Goal: Task Accomplishment & Management: Complete application form

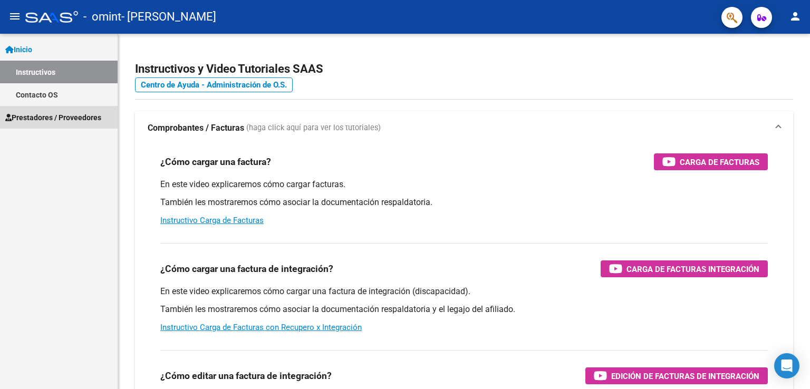
click at [61, 111] on link "Prestadores / Proveedores" at bounding box center [59, 117] width 118 height 23
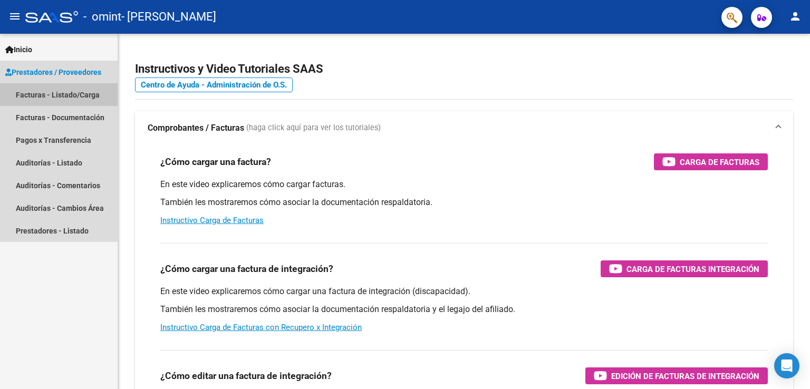
click at [40, 97] on link "Facturas - Listado/Carga" at bounding box center [59, 94] width 118 height 23
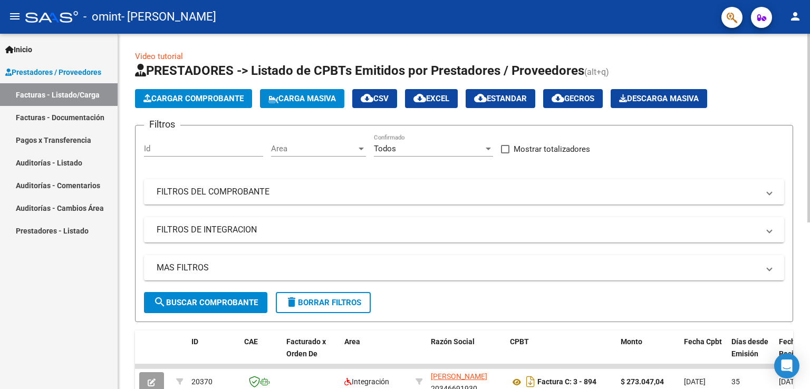
click at [204, 98] on span "Cargar Comprobante" at bounding box center [194, 98] width 100 height 9
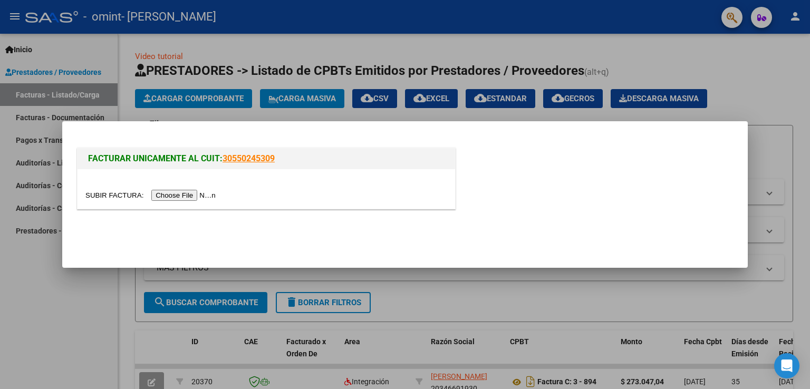
click at [178, 195] on input "file" at bounding box center [151, 195] width 133 height 11
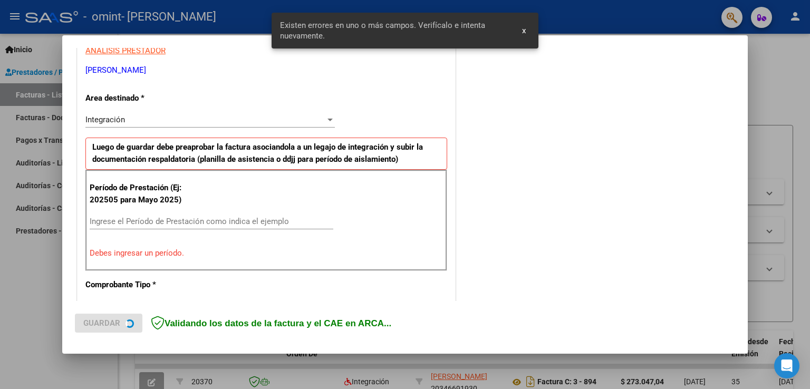
scroll to position [220, 0]
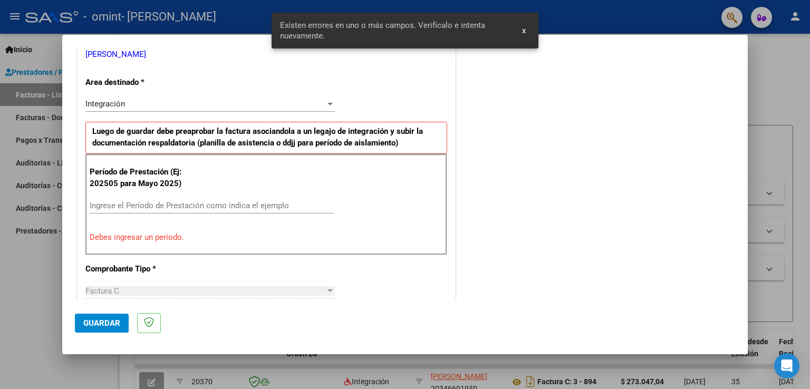
click at [523, 30] on span "x" at bounding box center [524, 30] width 4 height 9
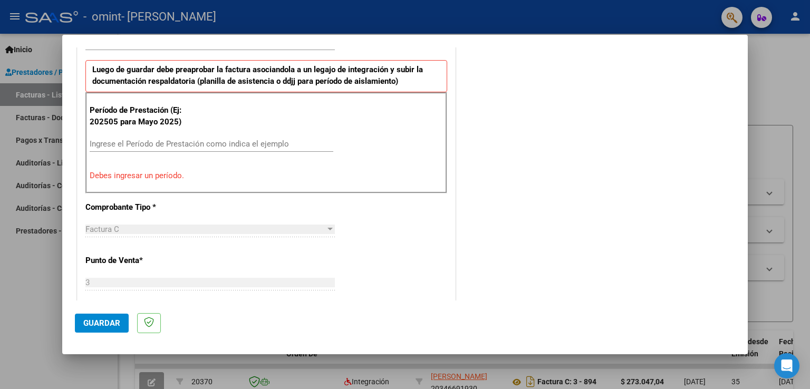
scroll to position [280, 0]
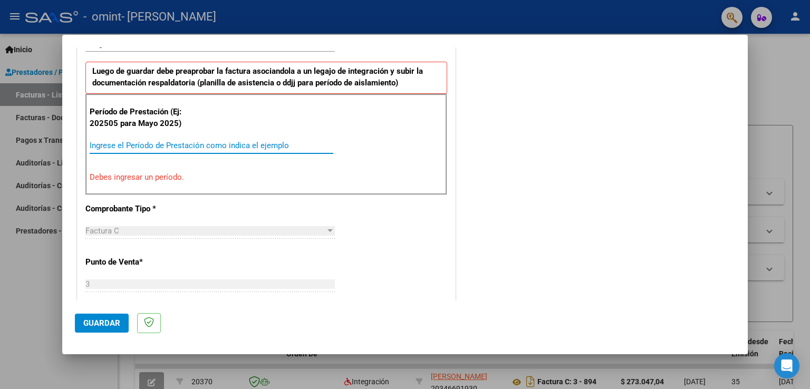
click at [238, 145] on input "Ingrese el Período de Prestación como indica el ejemplo" at bounding box center [212, 145] width 244 height 9
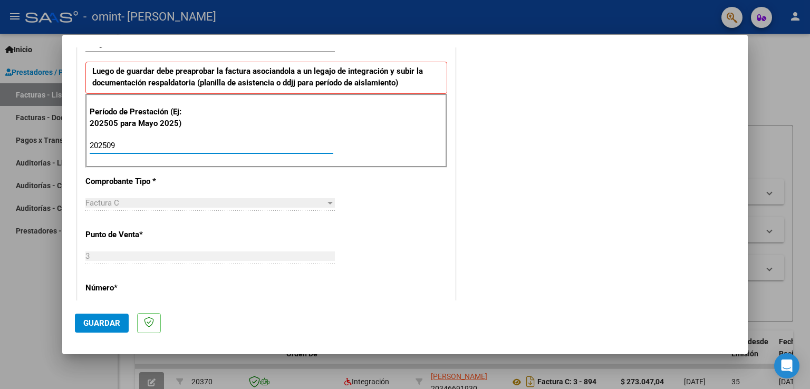
type input "202509"
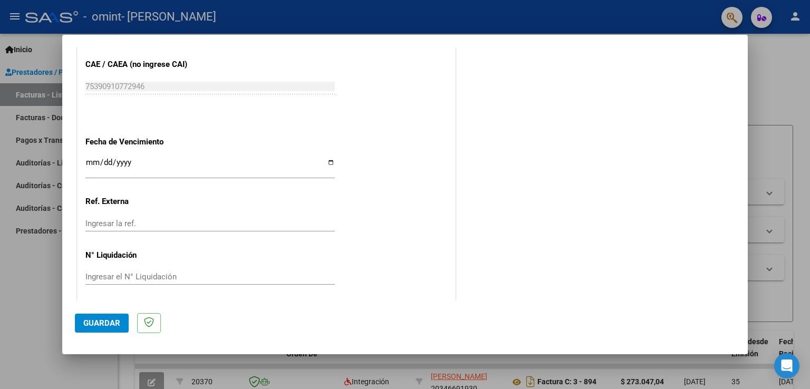
scroll to position [674, 0]
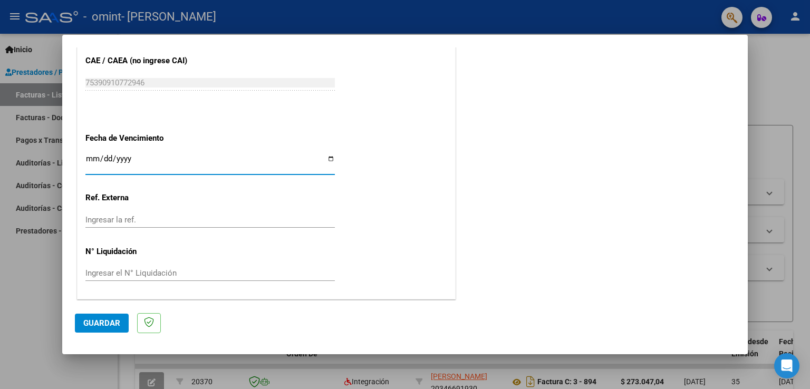
click at [123, 157] on input "Ingresar la fecha" at bounding box center [210, 163] width 250 height 17
click at [92, 157] on input "Ingresar la fecha" at bounding box center [210, 163] width 250 height 17
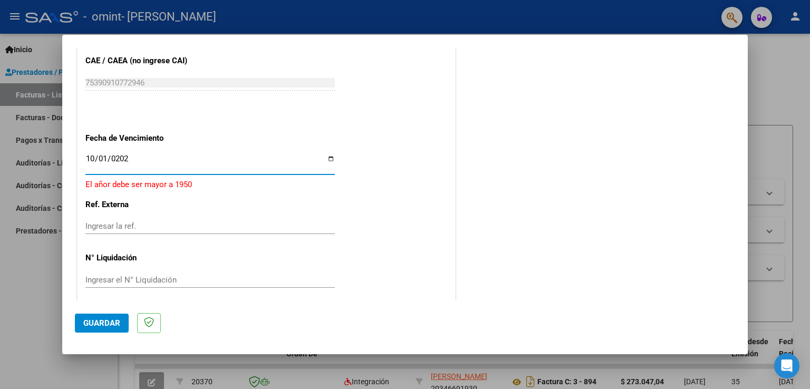
type input "[DATE]"
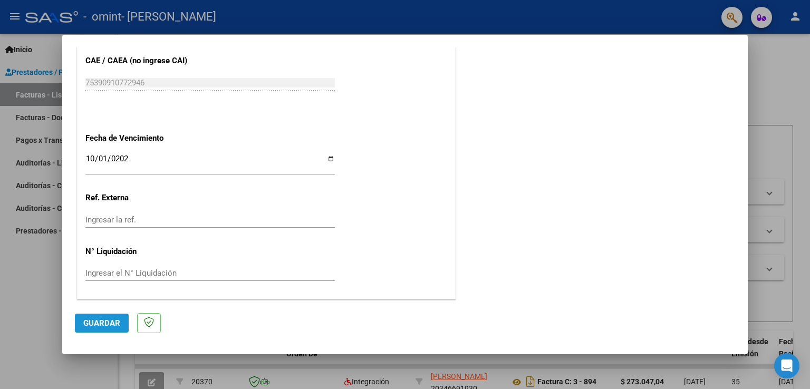
click at [108, 323] on span "Guardar" at bounding box center [101, 323] width 37 height 9
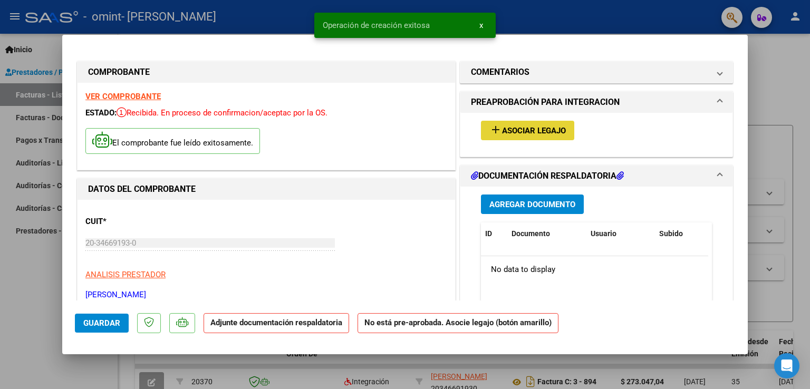
click at [516, 132] on span "Asociar Legajo" at bounding box center [534, 130] width 64 height 9
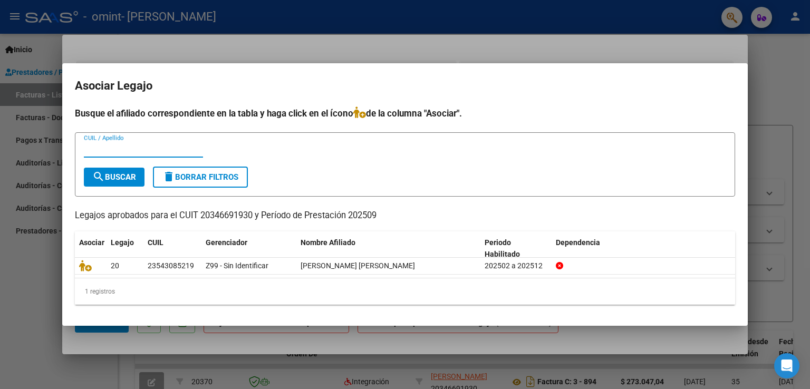
click at [97, 292] on div "1 registros" at bounding box center [405, 292] width 661 height 26
click at [131, 173] on span "search Buscar" at bounding box center [114, 177] width 44 height 9
click at [145, 146] on input "CUIL / Apellido" at bounding box center [143, 149] width 119 height 9
click at [130, 145] on input "[PERSON_NAME]" at bounding box center [143, 149] width 119 height 9
type input "a"
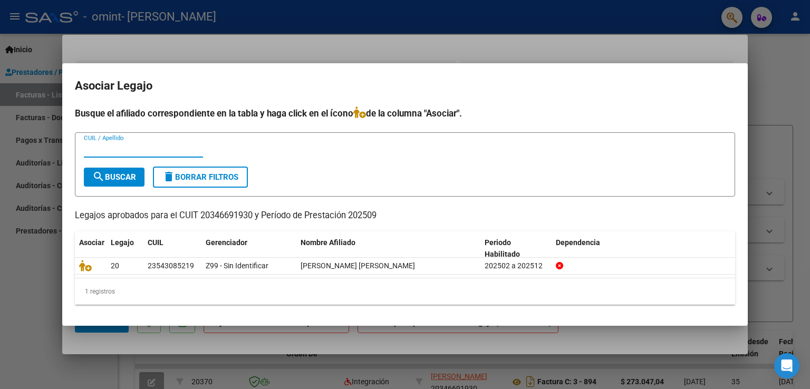
click at [123, 188] on form "CUIL / Apellido search Buscar delete Borrar Filtros" at bounding box center [405, 164] width 661 height 65
click at [122, 183] on button "search Buscar" at bounding box center [114, 177] width 61 height 19
click at [672, 55] on div at bounding box center [405, 194] width 810 height 389
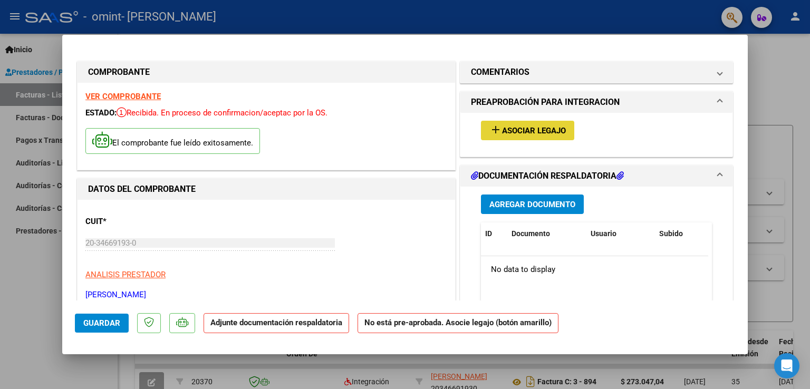
click at [513, 126] on span "Asociar Legajo" at bounding box center [534, 130] width 64 height 9
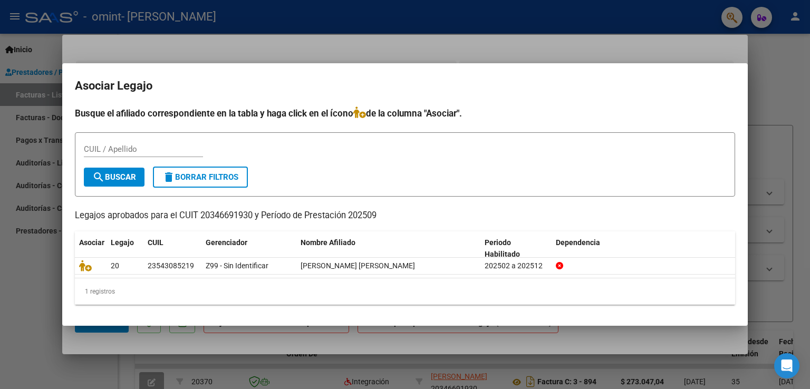
click at [515, 43] on div at bounding box center [405, 194] width 810 height 389
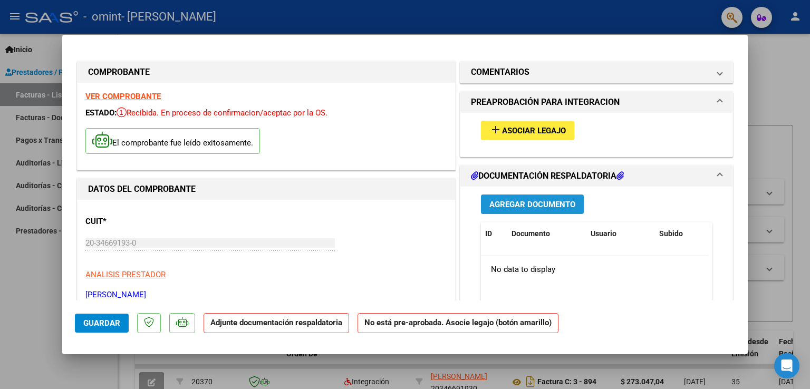
click at [517, 206] on span "Agregar Documento" at bounding box center [533, 204] width 86 height 9
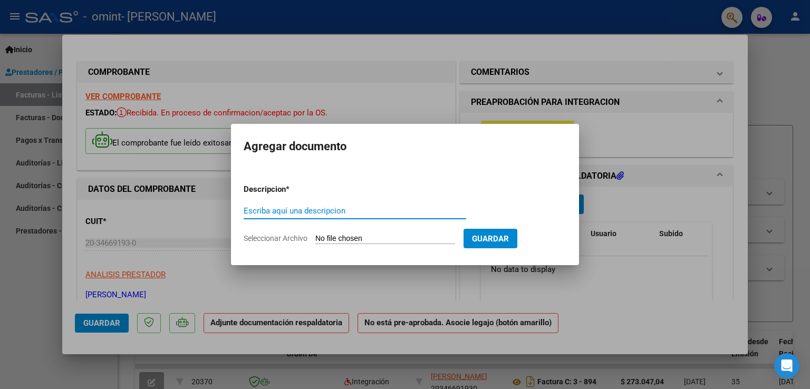
click at [366, 213] on input "Escriba aquí una descripcion" at bounding box center [355, 210] width 223 height 9
type input "planillas de [PERSON_NAME] [DATE]"
click at [373, 239] on input "Seleccionar Archivo" at bounding box center [386, 239] width 140 height 10
type input "C:\fakepath\planillasbenisep25.pdf"
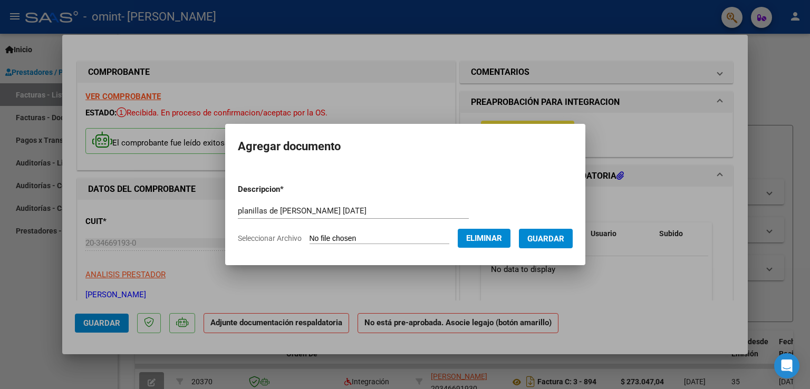
click at [564, 238] on span "Guardar" at bounding box center [546, 238] width 37 height 9
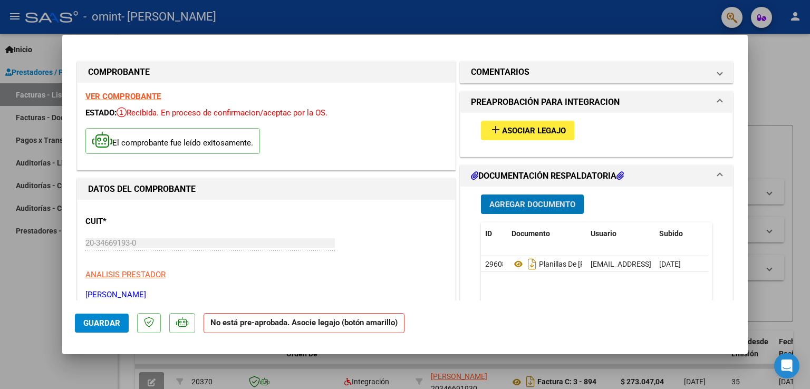
click at [497, 133] on mat-icon "add" at bounding box center [496, 129] width 13 height 13
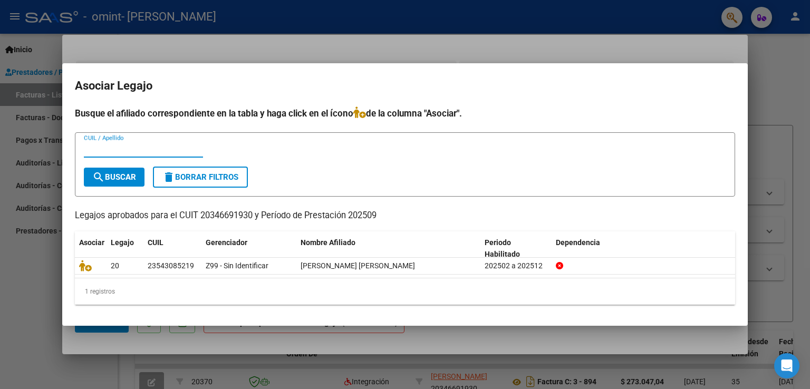
click at [150, 146] on input "CUIL / Apellido" at bounding box center [143, 149] width 119 height 9
type input "a"
type input "[PERSON_NAME]"
click at [125, 174] on span "search Buscar" at bounding box center [114, 177] width 44 height 9
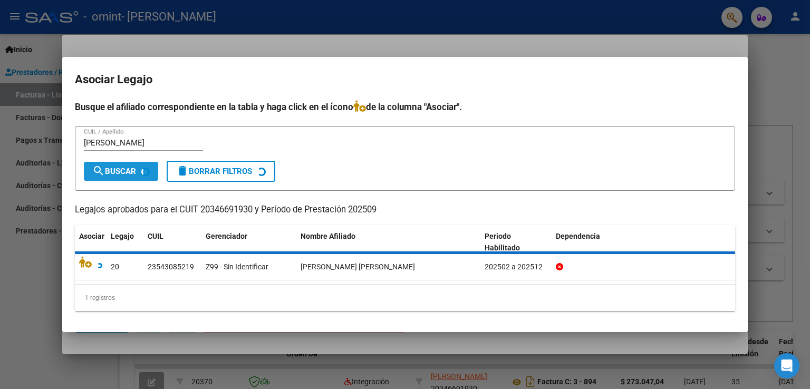
click at [125, 174] on span "search Buscar" at bounding box center [114, 171] width 44 height 9
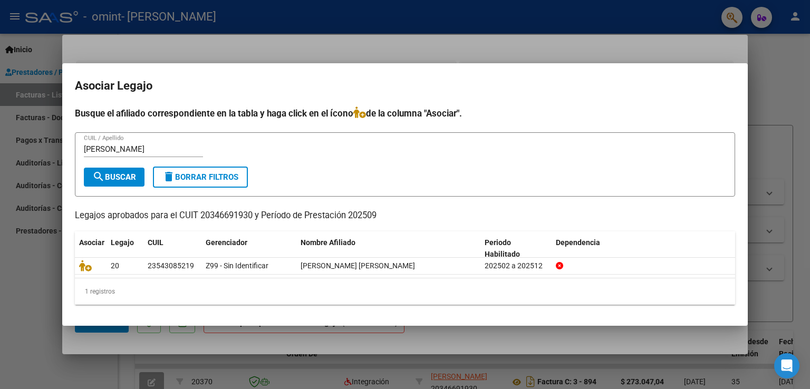
click at [125, 174] on span "search Buscar" at bounding box center [114, 177] width 44 height 9
click at [597, 60] on div at bounding box center [405, 194] width 810 height 389
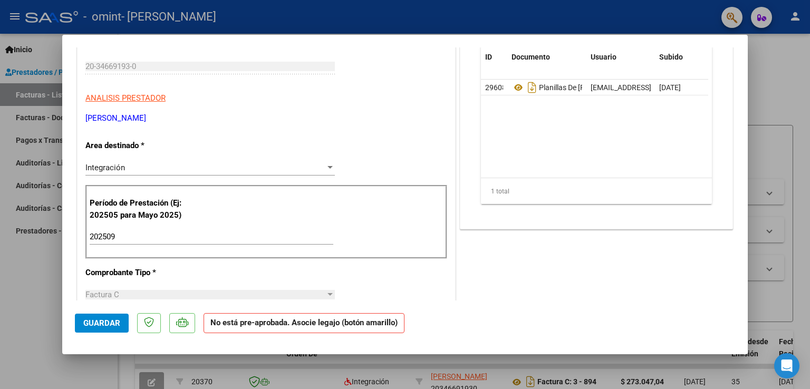
scroll to position [178, 0]
click at [96, 319] on span "Guardar" at bounding box center [101, 323] width 37 height 9
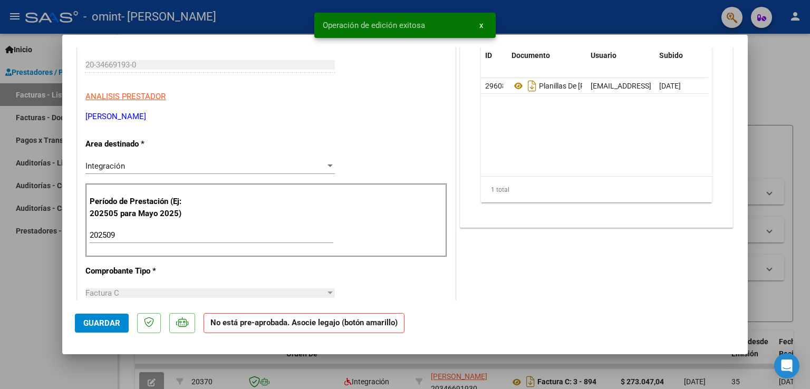
click at [766, 89] on div at bounding box center [405, 194] width 810 height 389
type input "$ 0,00"
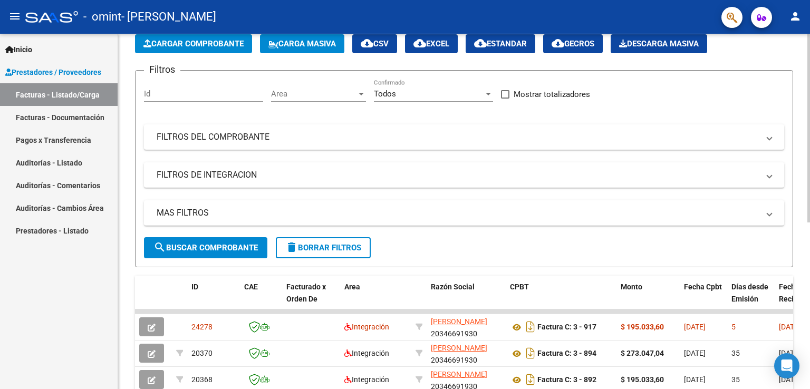
scroll to position [0, 0]
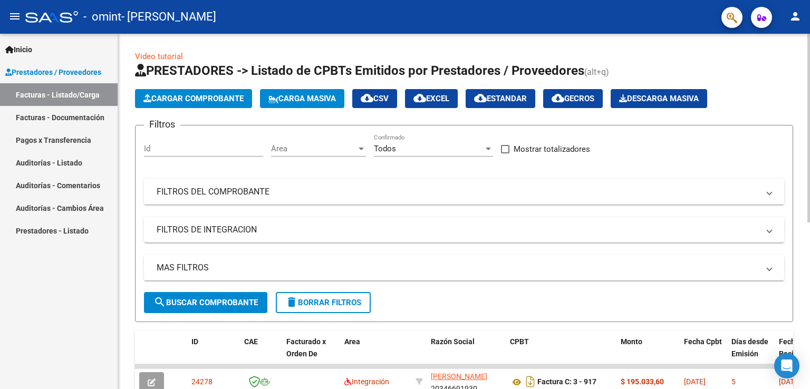
click at [810, 137] on div at bounding box center [809, 128] width 3 height 189
click at [178, 98] on span "Cargar Comprobante" at bounding box center [194, 98] width 100 height 9
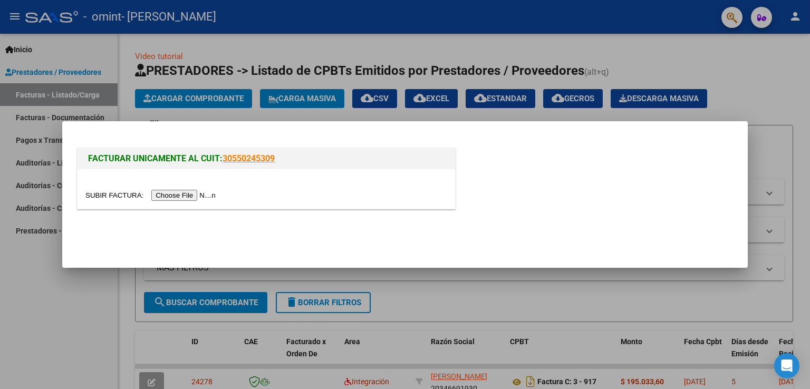
click at [168, 195] on input "file" at bounding box center [151, 195] width 133 height 11
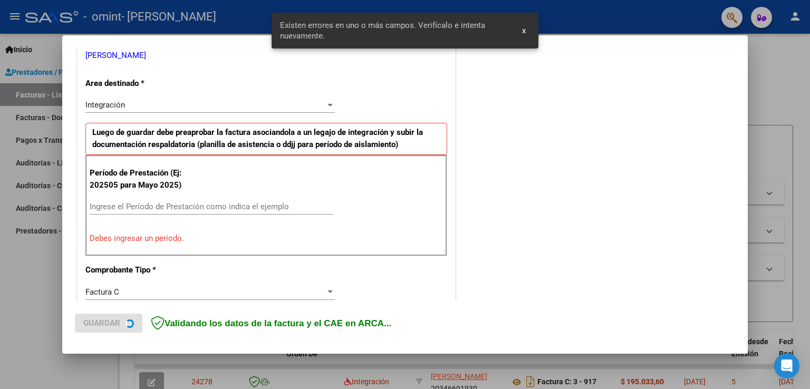
scroll to position [220, 0]
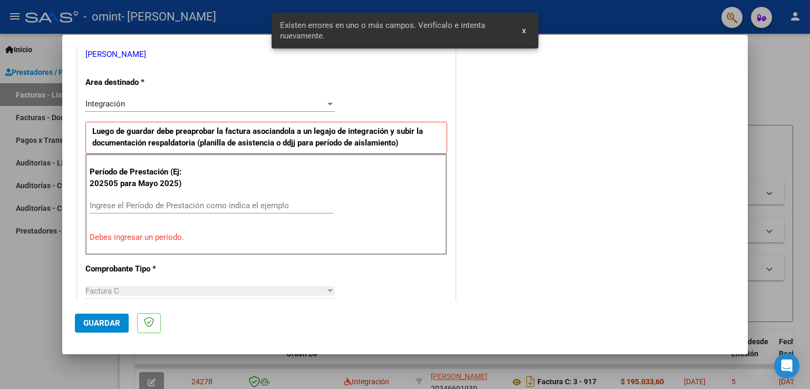
click at [168, 206] on input "Ingrese el Período de Prestación como indica el ejemplo" at bounding box center [212, 205] width 244 height 9
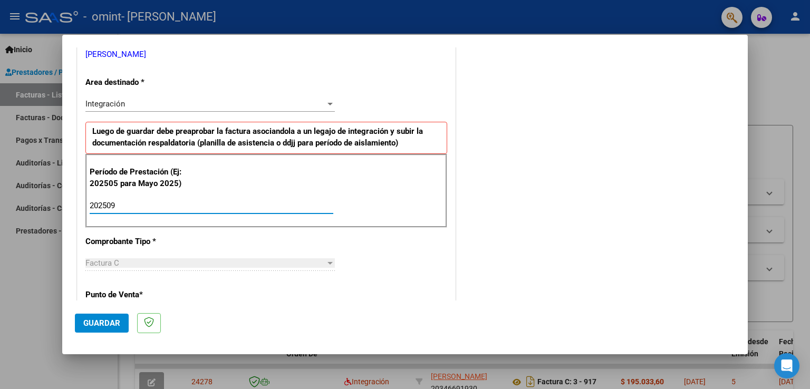
type input "202509"
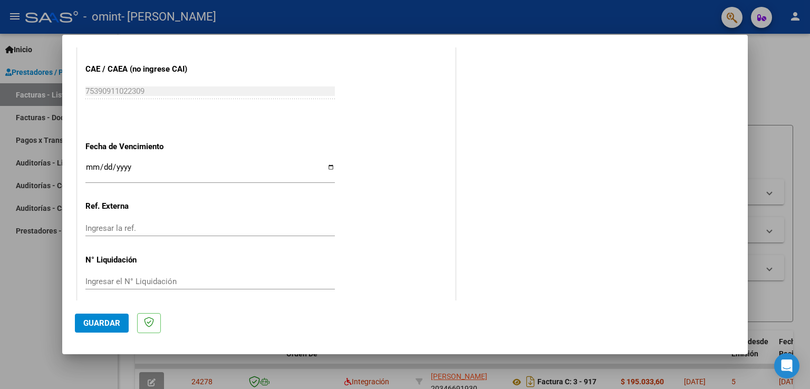
scroll to position [674, 0]
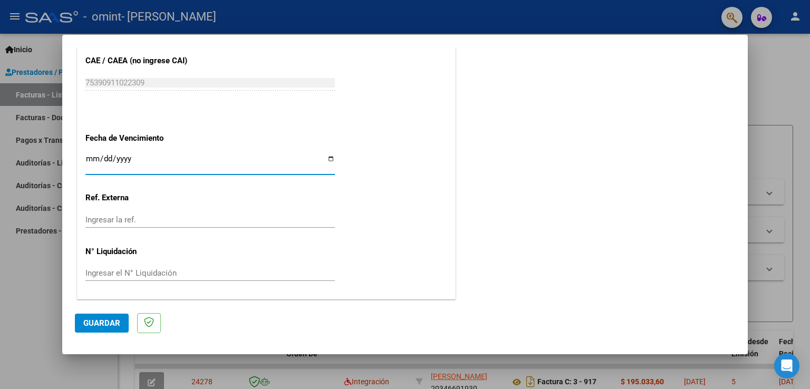
click at [150, 163] on input "Ingresar la fecha" at bounding box center [210, 163] width 250 height 17
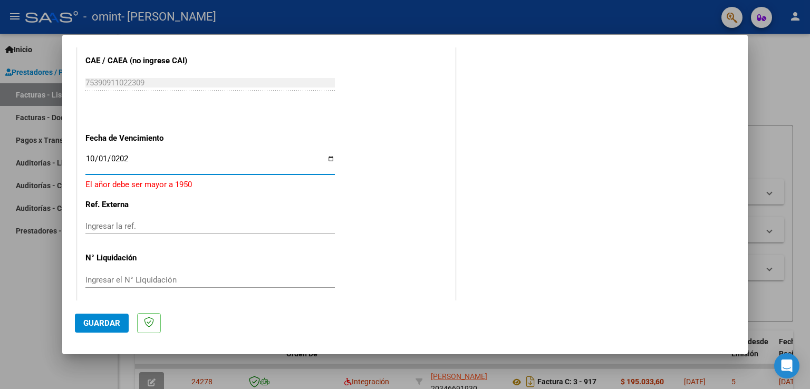
type input "[DATE]"
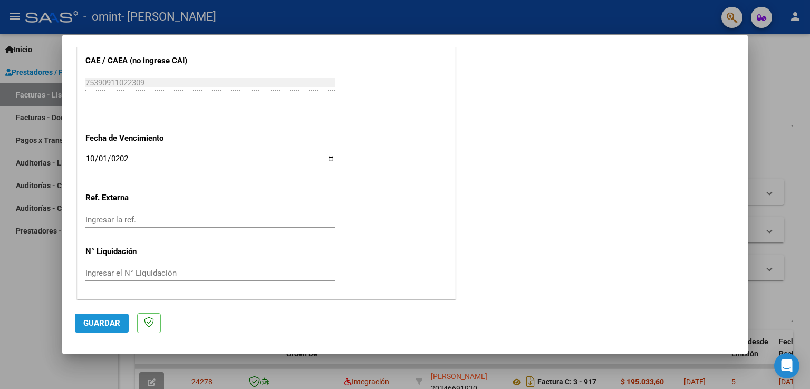
click at [101, 319] on span "Guardar" at bounding box center [101, 323] width 37 height 9
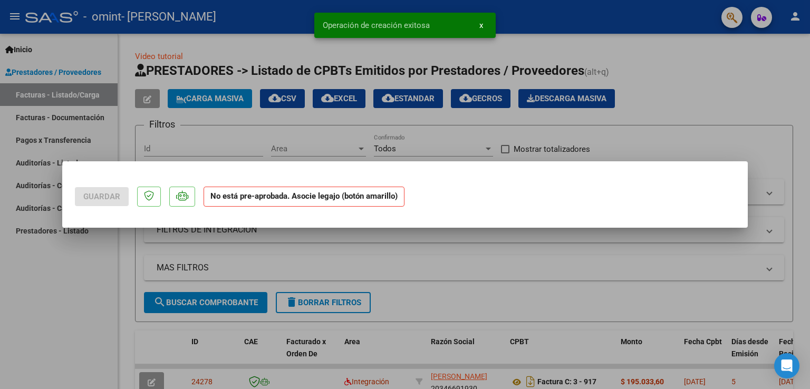
scroll to position [0, 0]
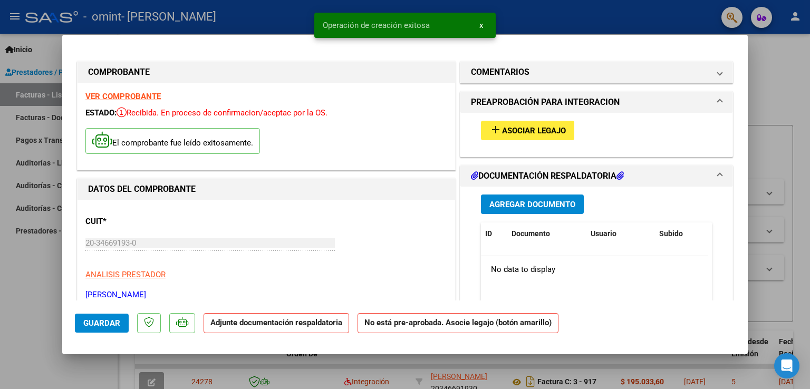
click at [539, 127] on span "Asociar Legajo" at bounding box center [534, 130] width 64 height 9
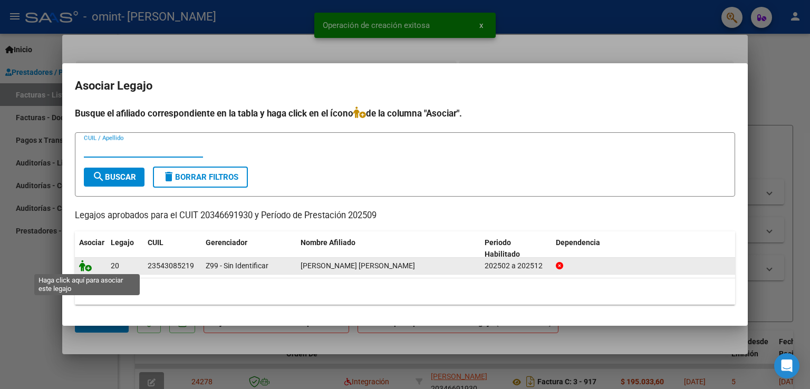
click at [89, 271] on icon at bounding box center [85, 266] width 13 height 12
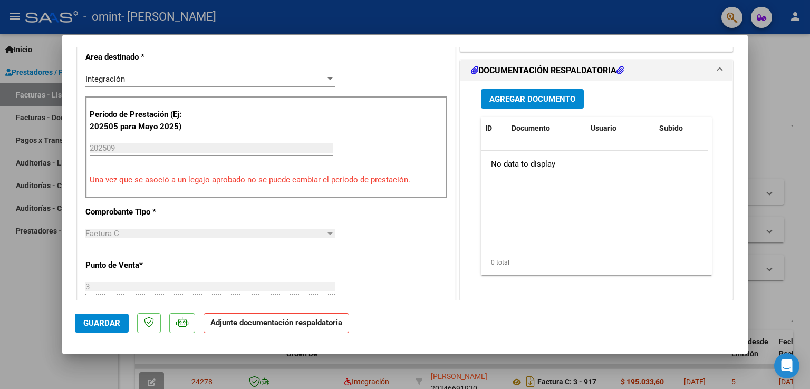
scroll to position [257, 0]
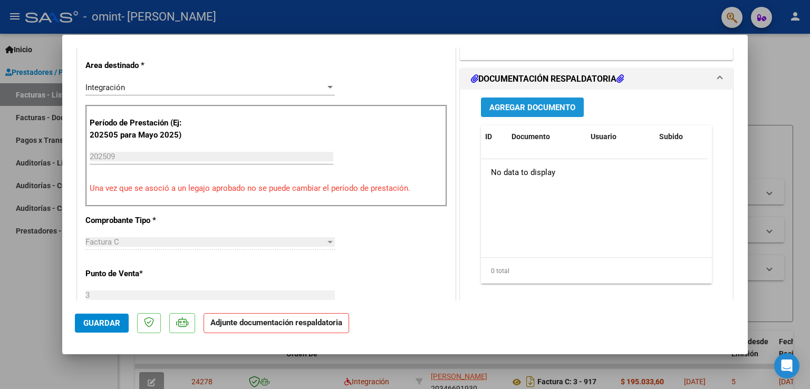
click at [555, 115] on button "Agregar Documento" at bounding box center [532, 108] width 103 height 20
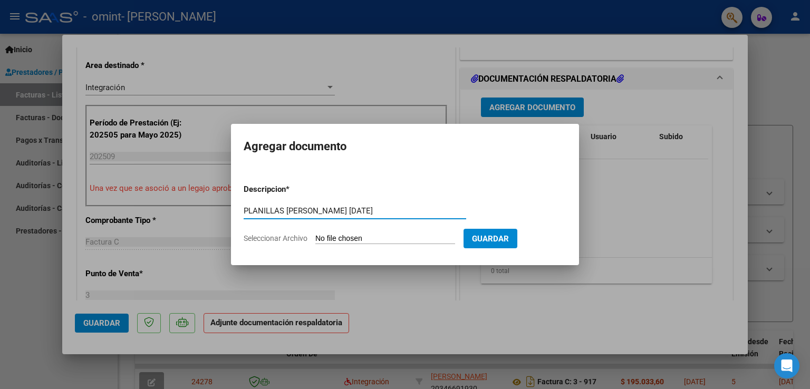
type input "PLANILLAS [PERSON_NAME] [DATE]"
click at [397, 234] on input "Seleccionar Archivo" at bounding box center [386, 239] width 140 height 10
type input "C:\fakepath\planillabautisep25.pdf"
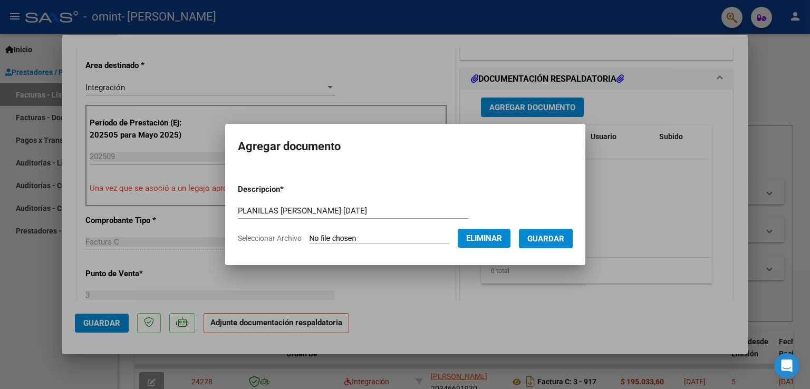
click at [557, 237] on span "Guardar" at bounding box center [546, 238] width 37 height 9
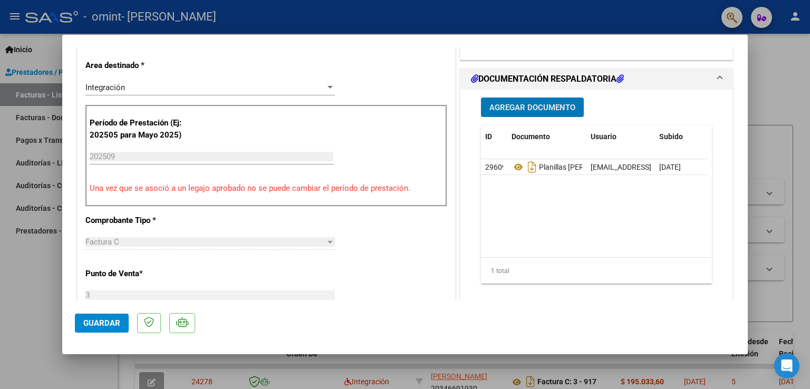
click at [101, 326] on span "Guardar" at bounding box center [101, 323] width 37 height 9
click at [110, 317] on button "Guardar" at bounding box center [102, 323] width 54 height 19
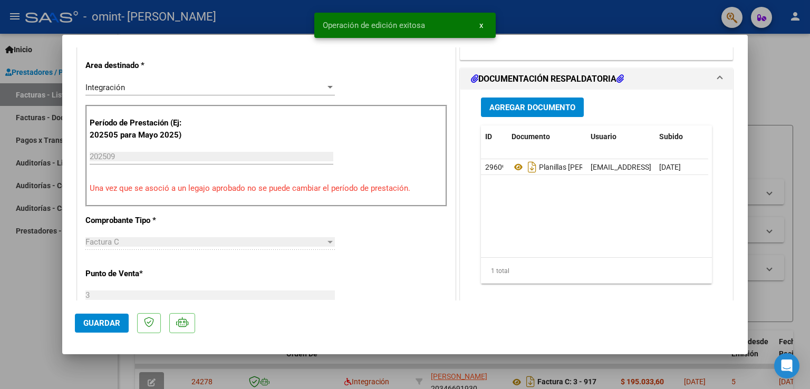
click at [771, 94] on div at bounding box center [405, 194] width 810 height 389
type input "$ 0,00"
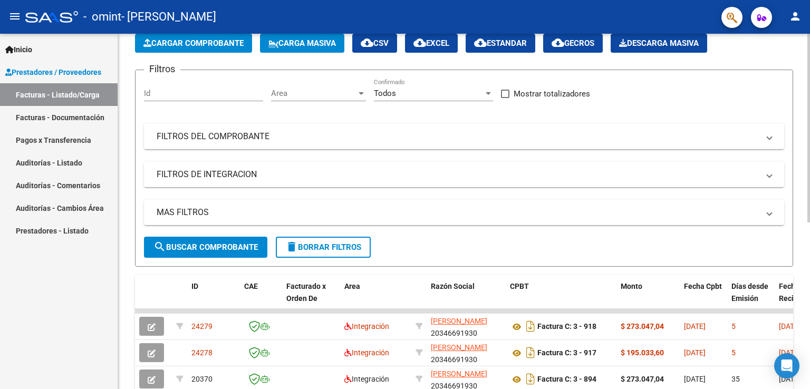
scroll to position [0, 0]
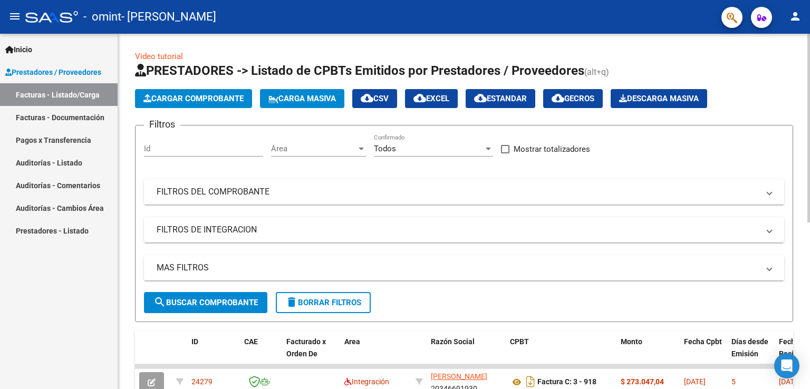
click at [809, 91] on div at bounding box center [809, 128] width 3 height 189
